Goal: Task Accomplishment & Management: Manage account settings

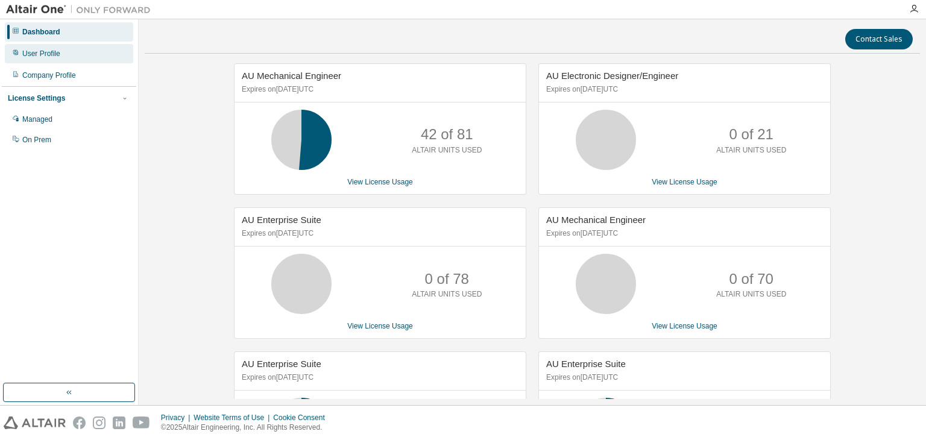
click at [84, 53] on div "User Profile" at bounding box center [69, 53] width 128 height 19
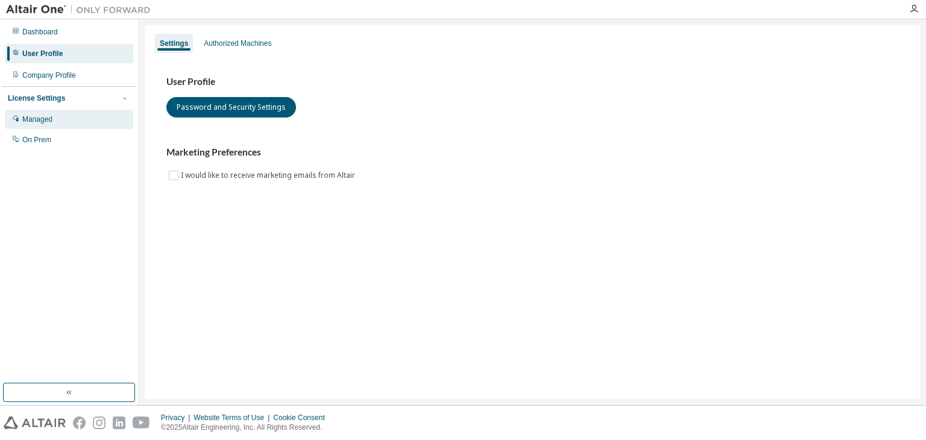
click at [71, 121] on div "Managed" at bounding box center [69, 119] width 128 height 19
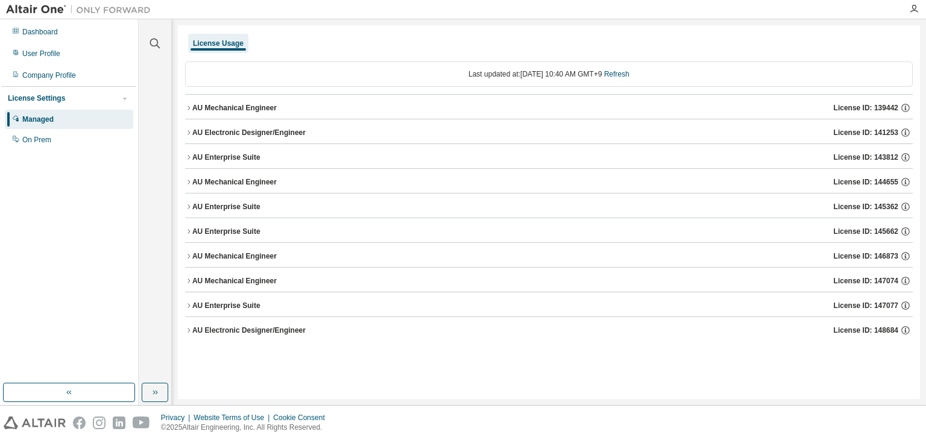
click at [189, 229] on icon "button" at bounding box center [188, 231] width 7 height 7
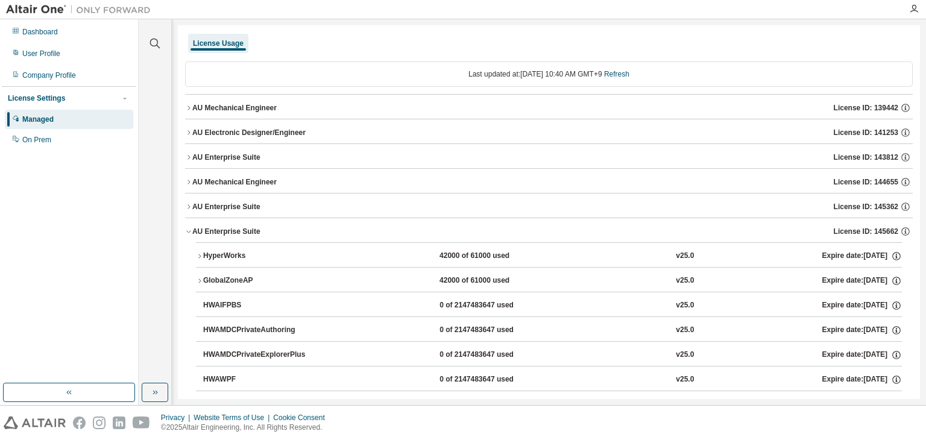
click at [188, 235] on button "AU Enterprise Suite License ID: 145662" at bounding box center [549, 231] width 728 height 27
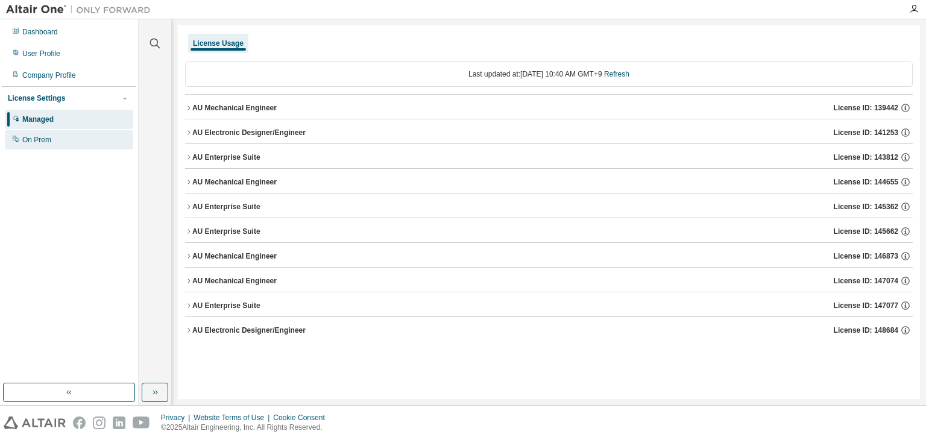
click at [63, 142] on div "On Prem" at bounding box center [69, 139] width 128 height 19
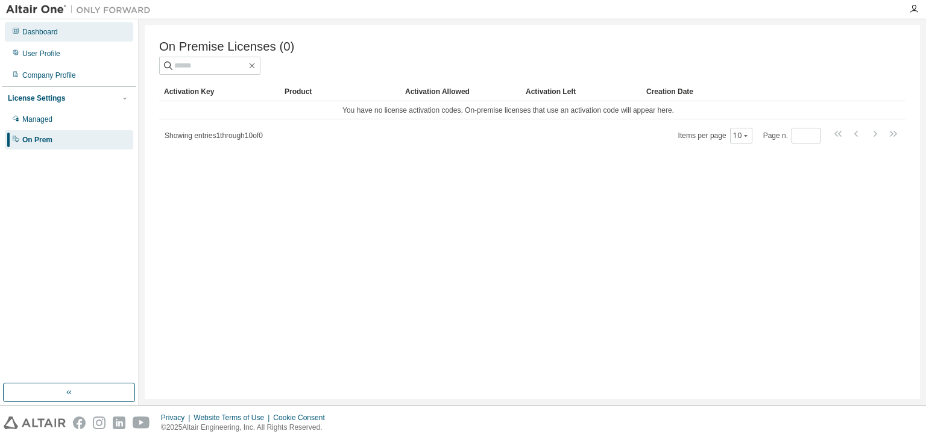
click at [44, 34] on div "Dashboard" at bounding box center [40, 32] width 36 height 10
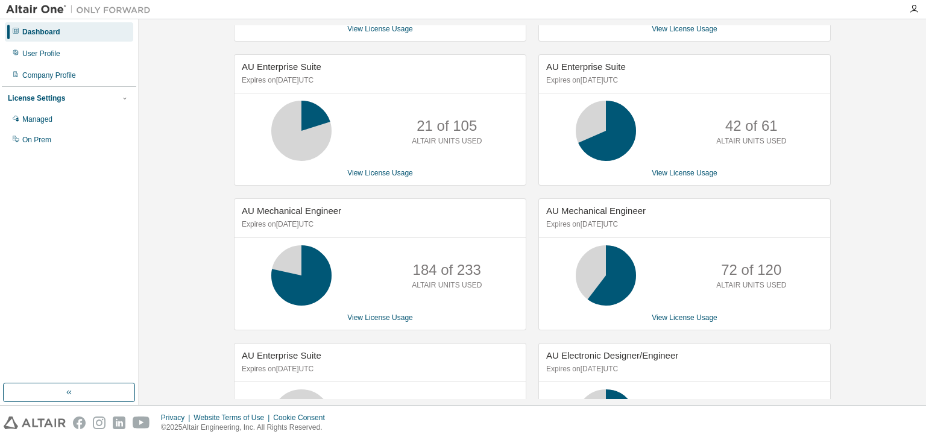
scroll to position [382, 0]
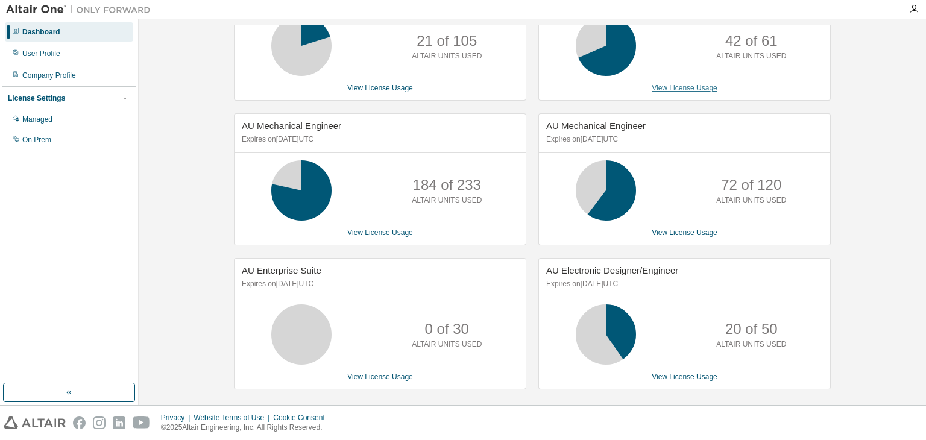
click at [690, 87] on link "View License Usage" at bounding box center [685, 88] width 66 height 8
